Goal: Navigation & Orientation: Find specific page/section

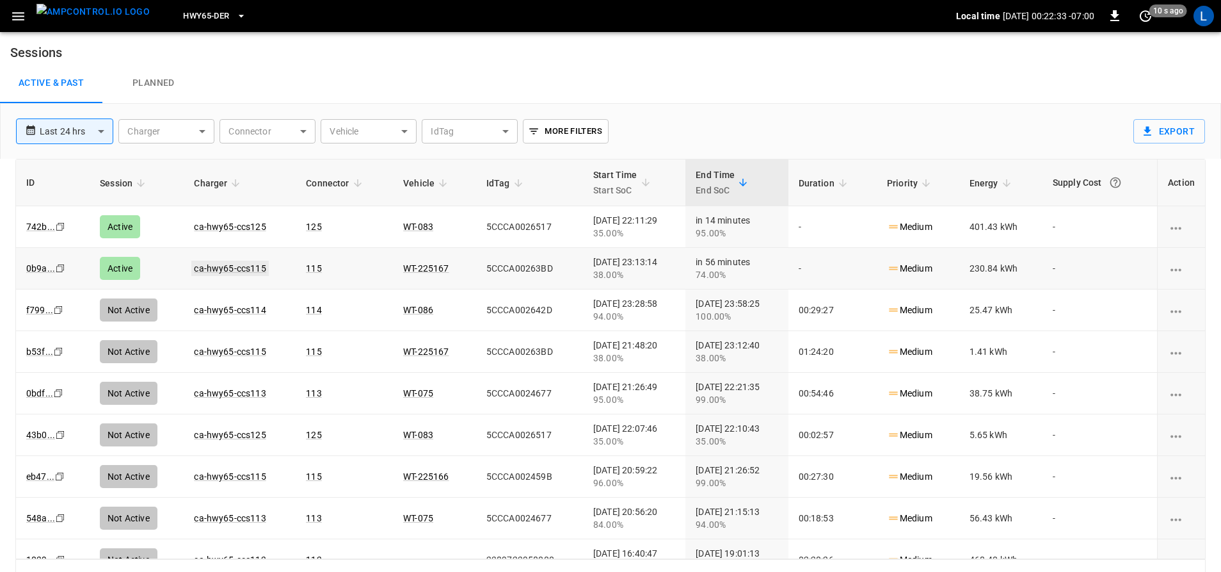
click at [235, 271] on link "ca-hwy65-ccs115" at bounding box center [229, 267] width 77 height 15
click at [246, 222] on link "ca-hwy65-ccs125" at bounding box center [229, 226] width 77 height 15
click at [220, 226] on link "ca-hwy65-ccs125" at bounding box center [229, 226] width 77 height 15
click at [227, 265] on link "ca-hwy65-ccs115" at bounding box center [229, 267] width 77 height 15
click at [251, 225] on link "ca-hwy65-ccs125" at bounding box center [230, 226] width 72 height 10
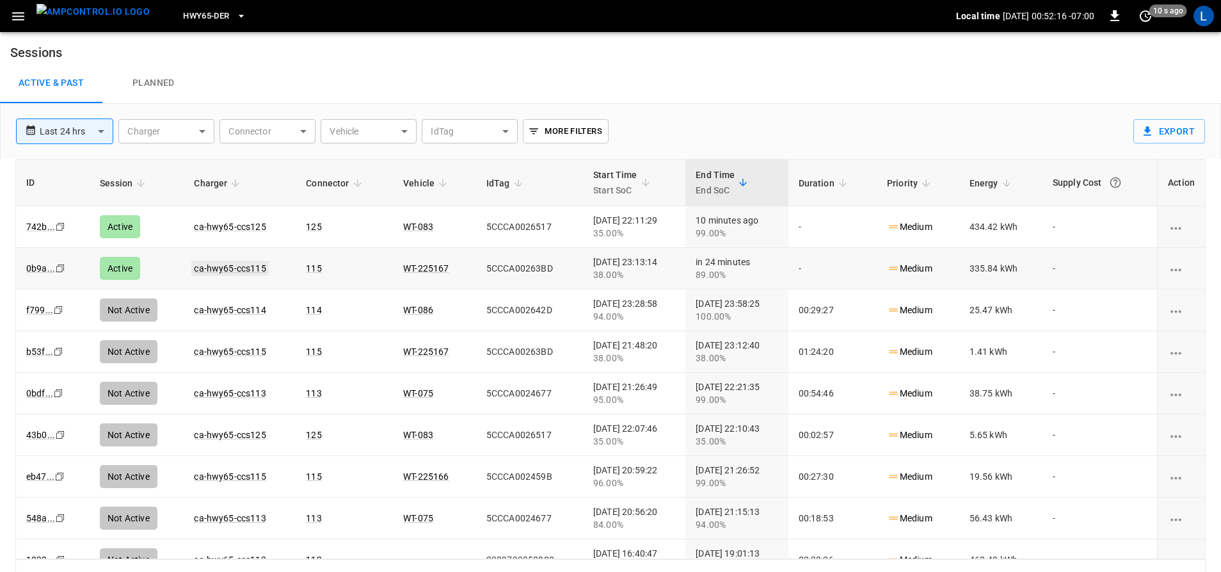
click at [253, 265] on link "ca-hwy65-ccs115" at bounding box center [229, 267] width 77 height 15
click at [253, 225] on link "ca-hwy65-ccs115" at bounding box center [229, 226] width 77 height 15
